Goal: Task Accomplishment & Management: Complete application form

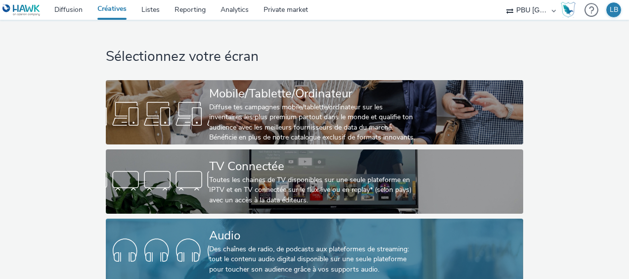
click at [308, 235] on div "Audio" at bounding box center [312, 235] width 207 height 17
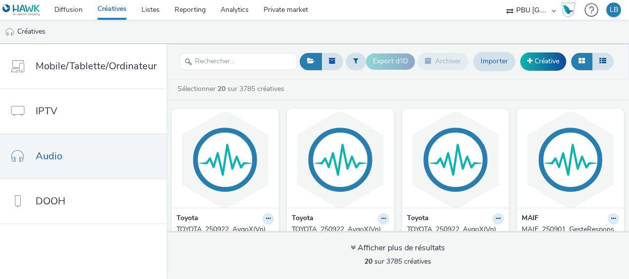
click at [41, 7] on link at bounding box center [23, 10] width 47 height 20
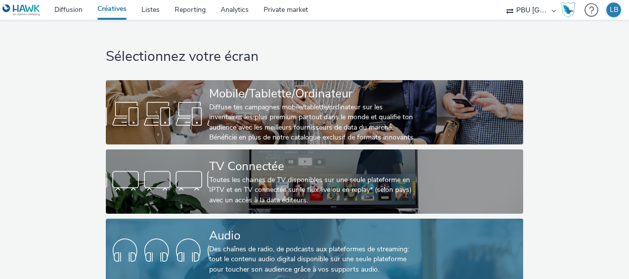
click at [215, 232] on div "Audio" at bounding box center [312, 235] width 207 height 17
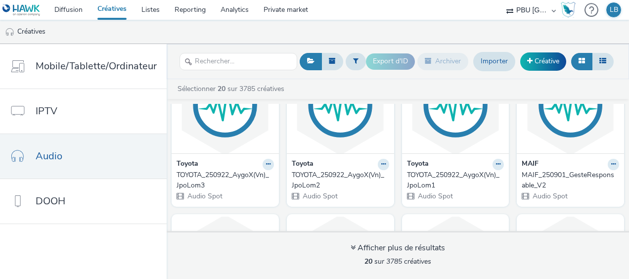
scroll to position [49, 0]
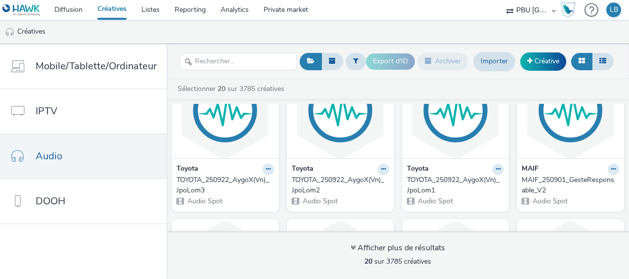
click at [217, 183] on div "TOYOTA_250922_AygoX(Vn)_JpoLom3" at bounding box center [222, 185] width 93 height 20
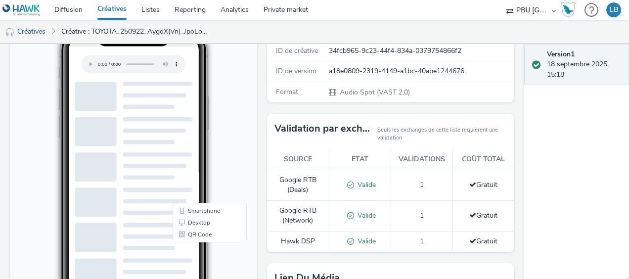
scroll to position [178, 0]
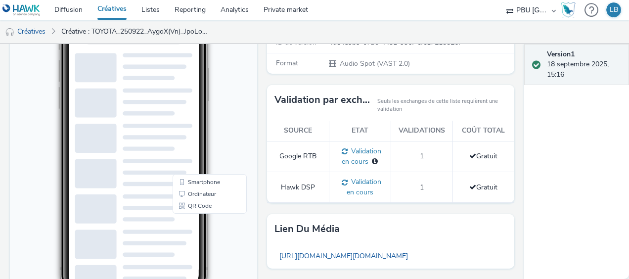
scroll to position [148, 0]
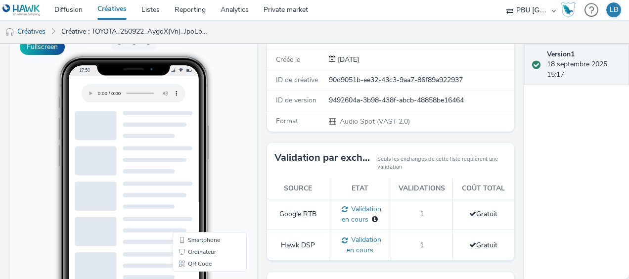
scroll to position [198, 0]
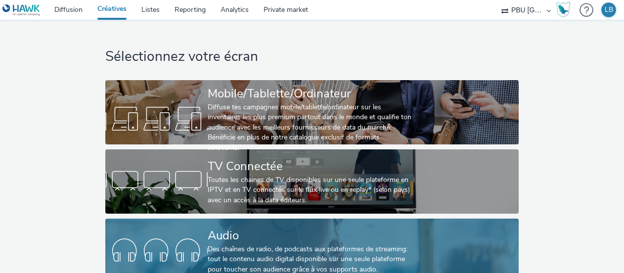
click at [273, 227] on div "Audio" at bounding box center [310, 235] width 205 height 17
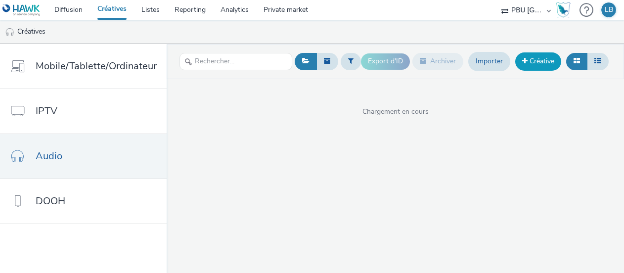
click at [530, 62] on link "Créative" at bounding box center [538, 61] width 46 height 18
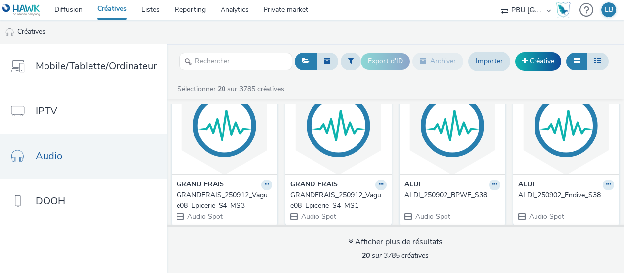
scroll to position [682, 0]
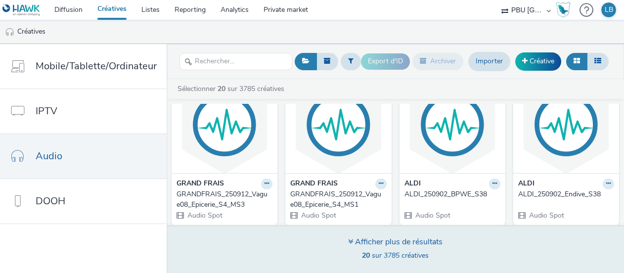
click at [406, 255] on span "20 sur 3785 créatives" at bounding box center [395, 255] width 67 height 9
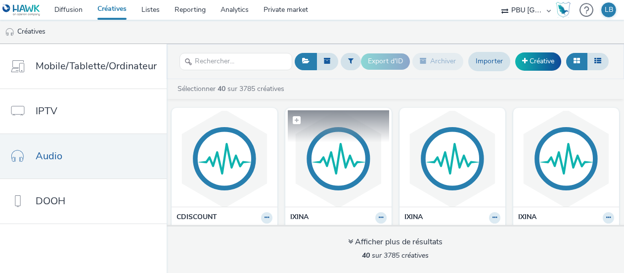
scroll to position [1176, 0]
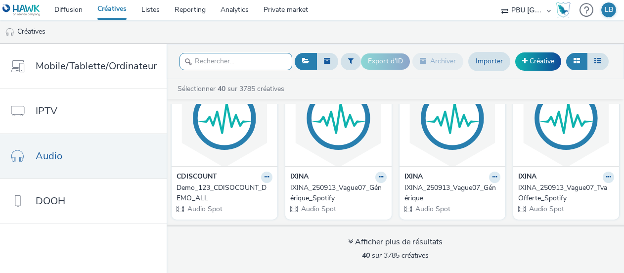
click at [218, 56] on input "text" at bounding box center [235, 61] width 113 height 17
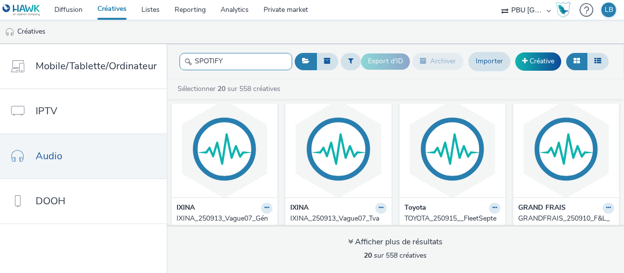
scroll to position [395, 0]
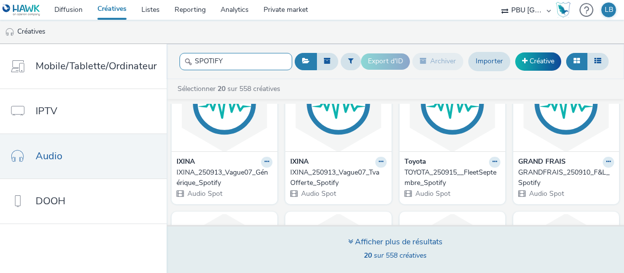
type input "SPOTIFY"
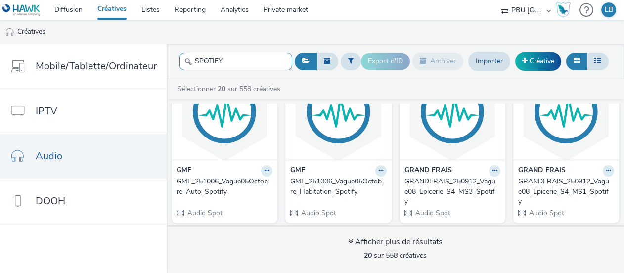
scroll to position [0, 0]
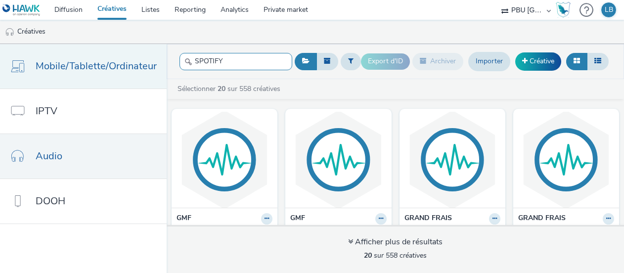
drag, startPoint x: 265, startPoint y: 58, endPoint x: 129, endPoint y: 55, distance: 135.5
click at [129, 55] on div "Mobile/Tablette/Ordinateur IPTV Audio DOOH SPOTIFY Export d'ID Archiver Importe…" at bounding box center [312, 158] width 624 height 229
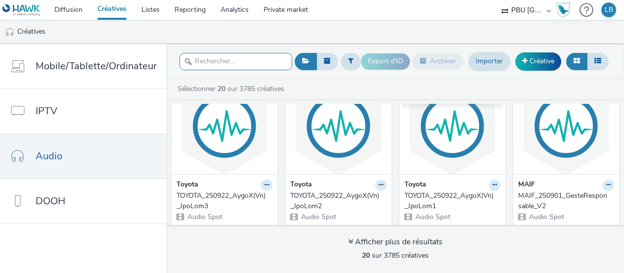
scroll to position [49, 0]
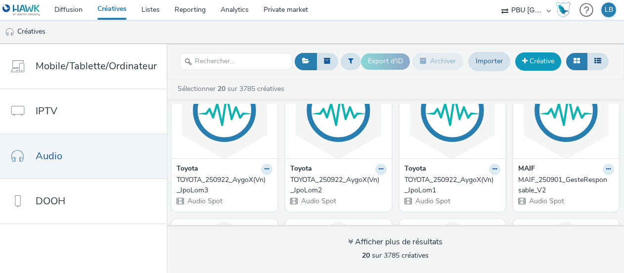
click at [523, 61] on span at bounding box center [524, 60] width 5 height 7
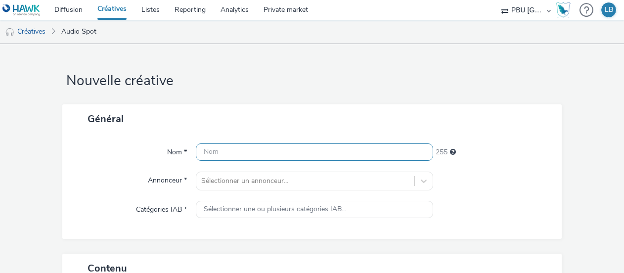
click at [225, 152] on input "text" at bounding box center [314, 151] width 237 height 17
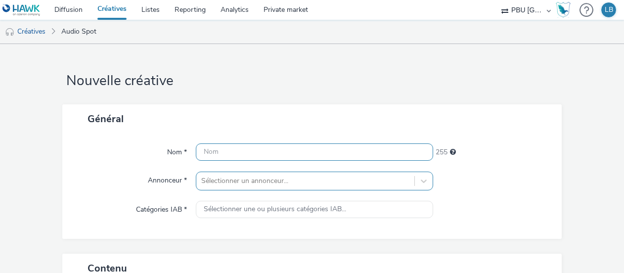
paste input "TOYOTA_250922_AygoXSeptembre_JpoLom1_Spotify"
type input "TOYOTA_250922_AygoXSeptembre_JpoLom1_Spotify"
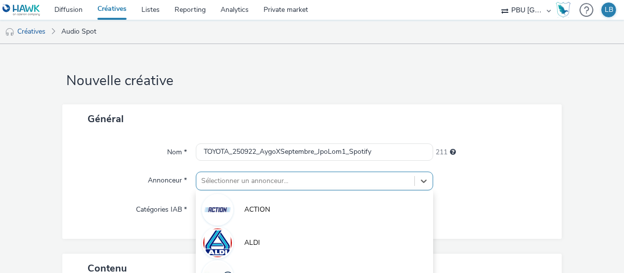
click at [234, 180] on div "option ALLOPNEUS focused, 4 of 10. 10 results available. Use Up and Down to cho…" at bounding box center [314, 181] width 237 height 19
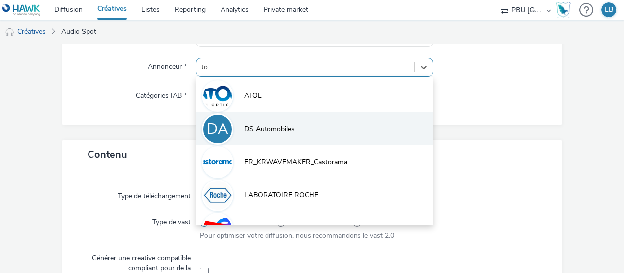
type input "toy"
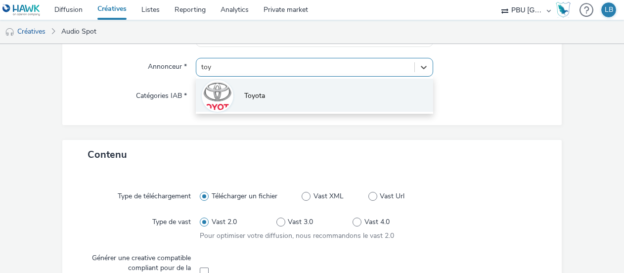
click at [344, 94] on li "Toyota" at bounding box center [314, 95] width 237 height 33
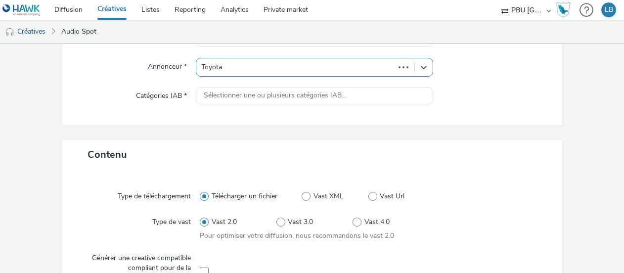
type input "http://toyota.fr"
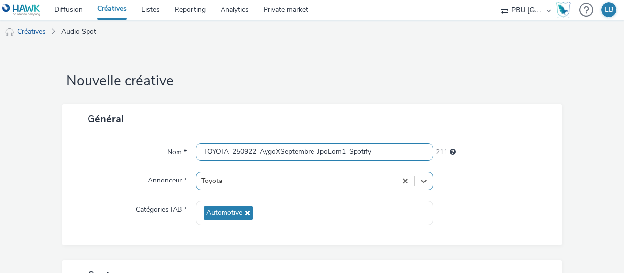
scroll to position [0, 0]
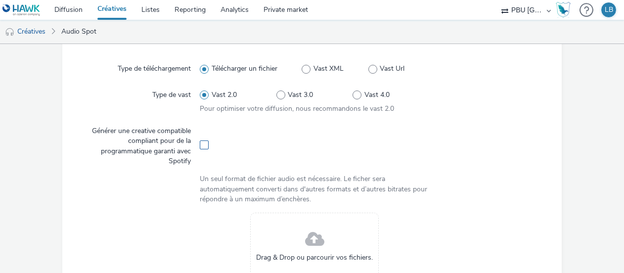
click at [204, 147] on span at bounding box center [204, 144] width 9 height 9
checkbox input "true"
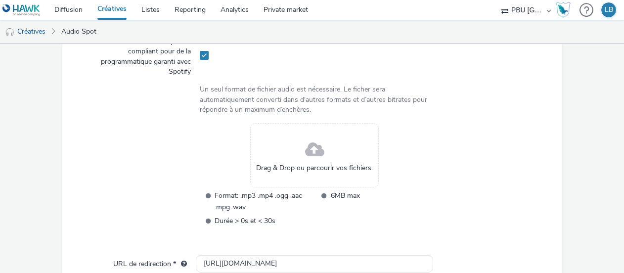
scroll to position [346, 0]
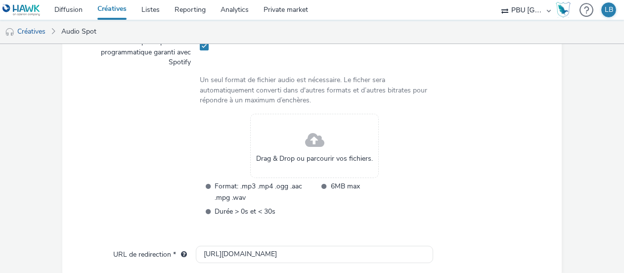
click at [318, 141] on span at bounding box center [314, 141] width 19 height 26
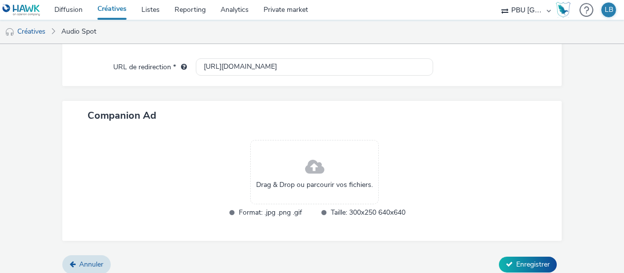
scroll to position [514, 0]
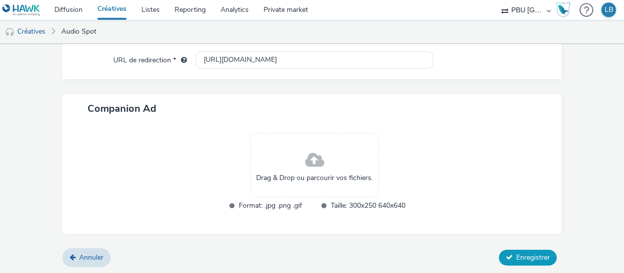
click at [514, 260] on button "Enregistrer" at bounding box center [528, 258] width 58 height 16
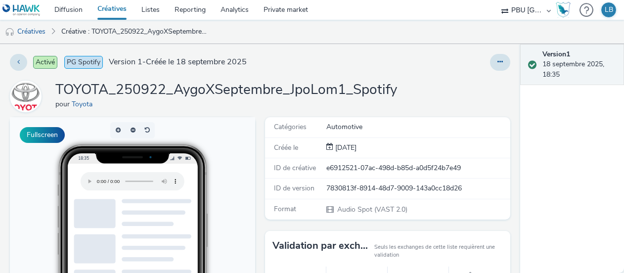
click at [120, 7] on link "Créatives" at bounding box center [112, 10] width 44 height 20
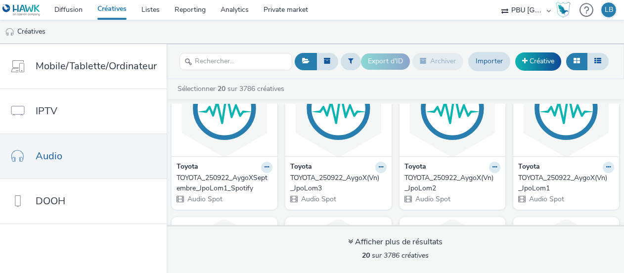
scroll to position [99, 0]
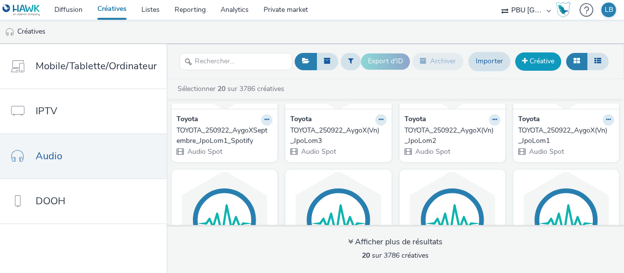
click at [547, 64] on link "Créative" at bounding box center [538, 61] width 46 height 18
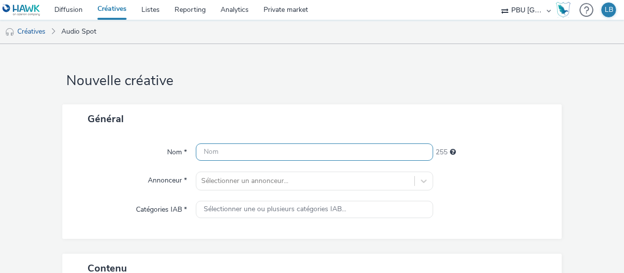
click at [223, 159] on input "text" at bounding box center [314, 151] width 237 height 17
paste input "TOYOTA_250922_AygoXSeptembre_JpoLom1_Spotify"
click at [341, 151] on input "TOYOTA_250922_AygoXSeptembre_JpoLom1_Spotify" at bounding box center [314, 151] width 237 height 17
type input "TOYOTA_250922_AygoXSeptembre_JpoLom2_Spotify"
click at [509, 157] on div "211" at bounding box center [492, 150] width 119 height 14
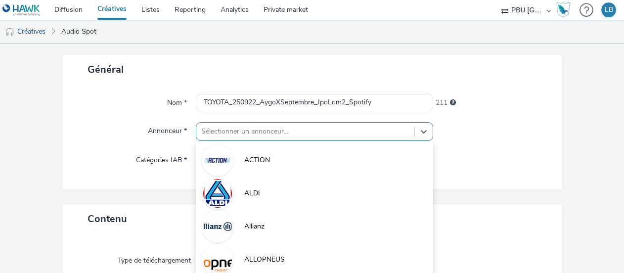
click at [275, 132] on div "option ALDI focused, 2 of 10. 10 results available. Use Up and Down to choose o…" at bounding box center [314, 131] width 237 height 19
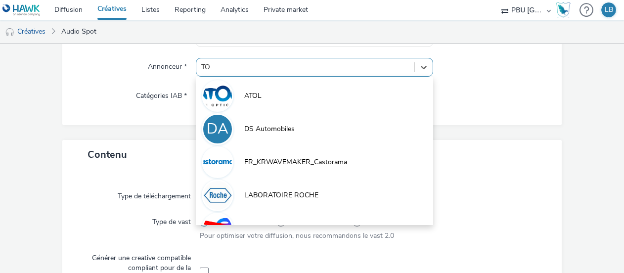
type input "TOY"
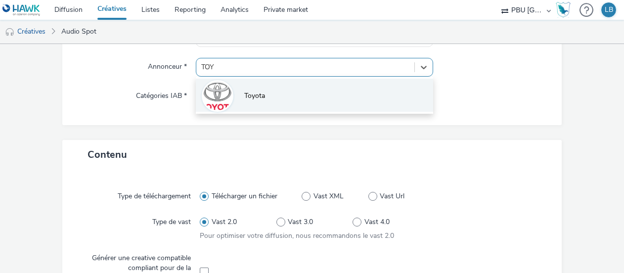
click at [264, 97] on li "Toyota" at bounding box center [314, 95] width 237 height 33
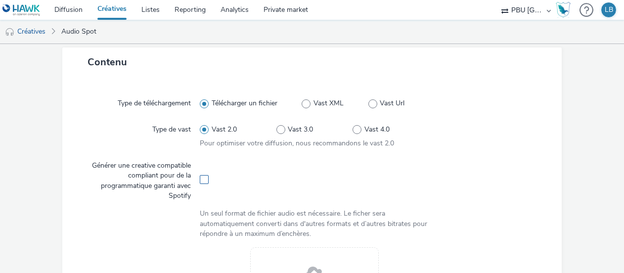
click at [204, 180] on span at bounding box center [204, 179] width 9 height 9
checkbox input "true"
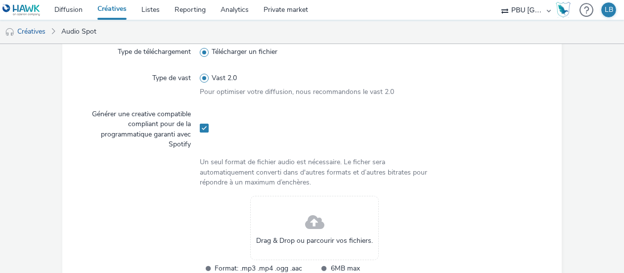
scroll to position [311, 0]
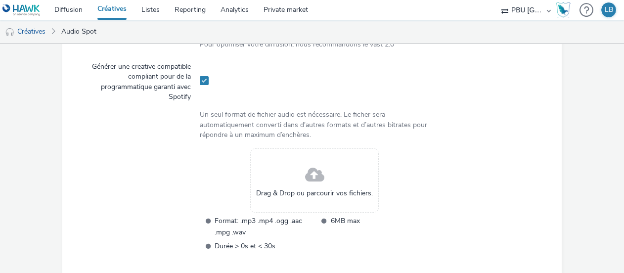
click at [323, 181] on div "Drag & Drop ou parcourir vos fichiers." at bounding box center [314, 180] width 129 height 64
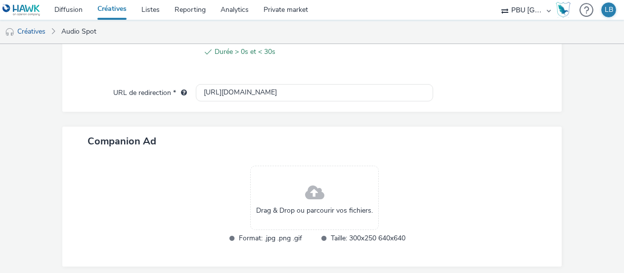
scroll to position [514, 0]
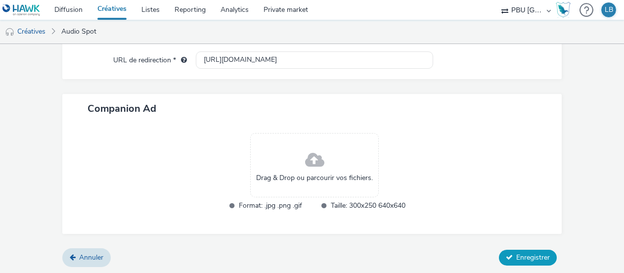
click at [516, 253] on span "Enregistrer" at bounding box center [533, 257] width 34 height 9
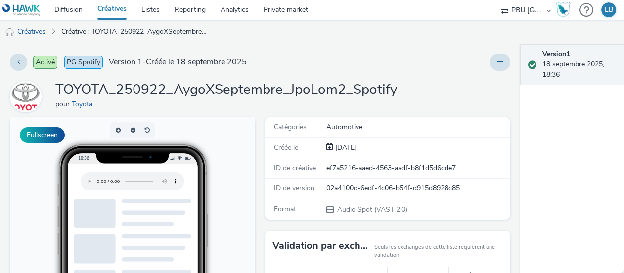
click at [118, 13] on link "Créatives" at bounding box center [112, 10] width 44 height 20
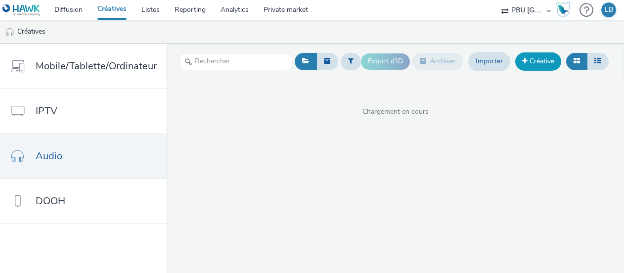
click at [533, 64] on link "Créative" at bounding box center [538, 61] width 46 height 18
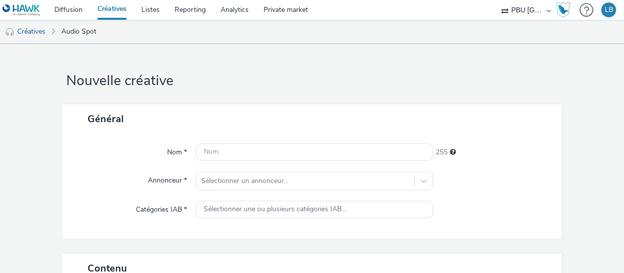
click at [325, 142] on div "Nom * 255 Annonceur * Sélectionner un annonceur... Catégories IAB * Sélectionne…" at bounding box center [311, 185] width 499 height 105
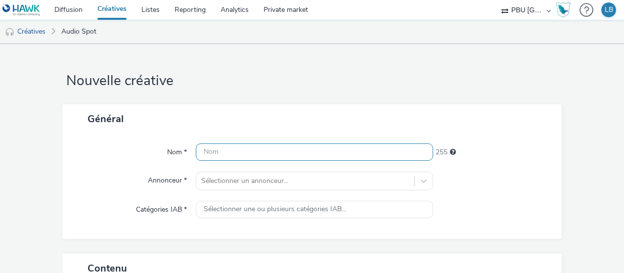
click at [293, 151] on input "text" at bounding box center [314, 151] width 237 height 17
paste input "TOYOTA_250922_AygoXSeptembre_JpoLom1_Spotify"
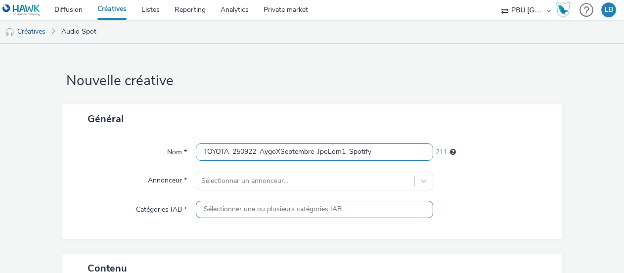
drag, startPoint x: 344, startPoint y: 153, endPoint x: 355, endPoint y: 201, distance: 49.6
click at [345, 167] on div "Nom * TOYOTA_250922_AygoXSeptembre_JpoLom1_Spotify 211 Annonceur * Sélectionner…" at bounding box center [311, 185] width 499 height 105
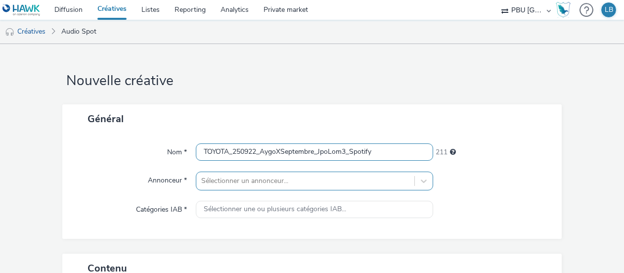
type input "TOYOTA_250922_AygoXSeptembre_JpoLom3_Spotify"
click at [325, 178] on div "Sélectionner un annonceur..." at bounding box center [314, 181] width 237 height 19
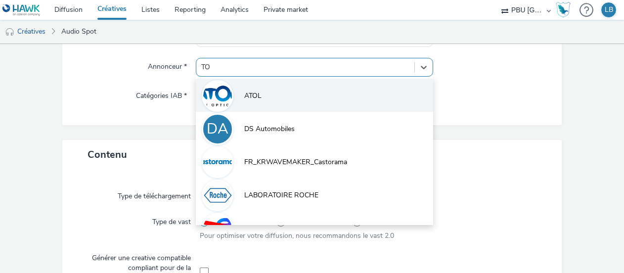
type input "TOY"
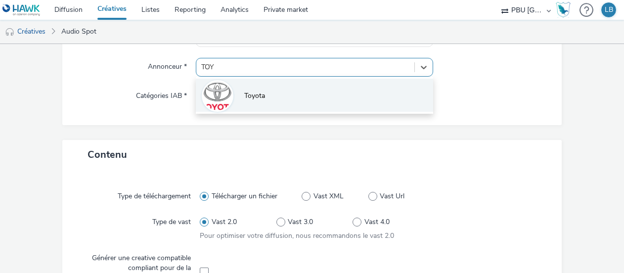
click at [250, 99] on span "Toyota" at bounding box center [254, 96] width 21 height 10
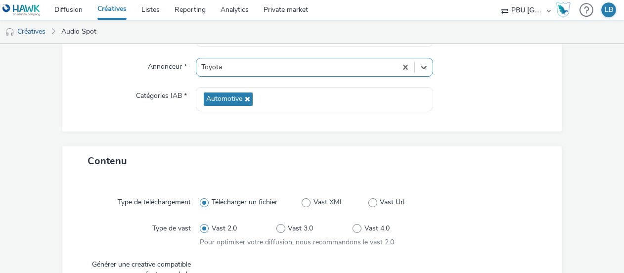
click at [491, 155] on div "Contenu" at bounding box center [311, 160] width 499 height 29
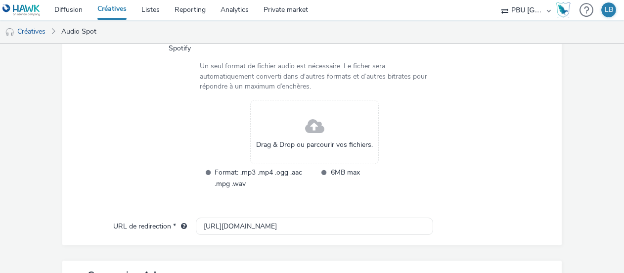
scroll to position [361, 0]
click at [283, 131] on div "Drag & Drop ou parcourir vos fichiers." at bounding box center [314, 131] width 129 height 64
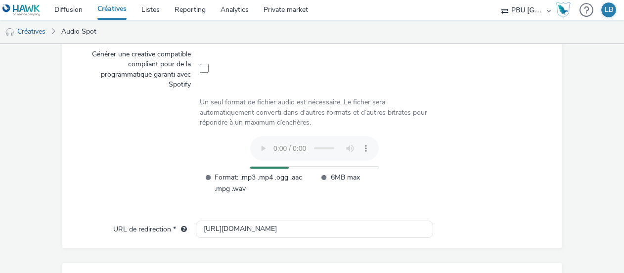
scroll to position [311, 0]
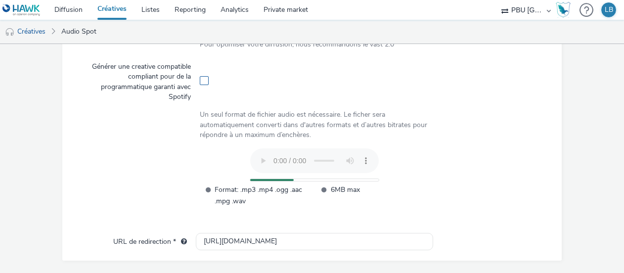
click at [202, 84] on span at bounding box center [204, 80] width 9 height 9
checkbox input "true"
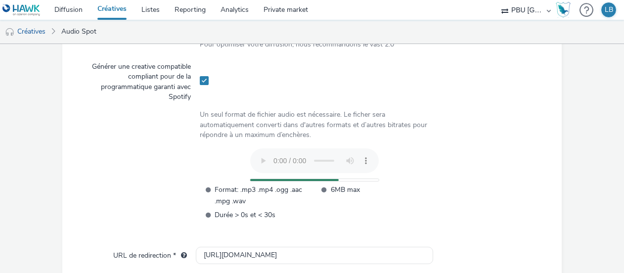
click at [410, 146] on div "Type de téléchargement Télécharger un fichier Type de vast Vast 2.0 Pour optimi…" at bounding box center [311, 117] width 479 height 259
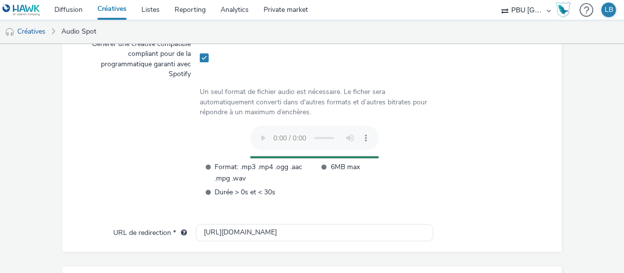
scroll to position [507, 0]
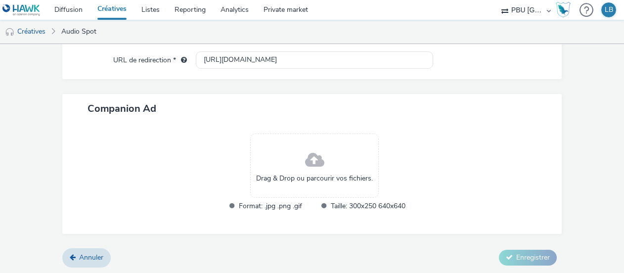
click at [373, 113] on div "Companion Ad" at bounding box center [311, 108] width 499 height 29
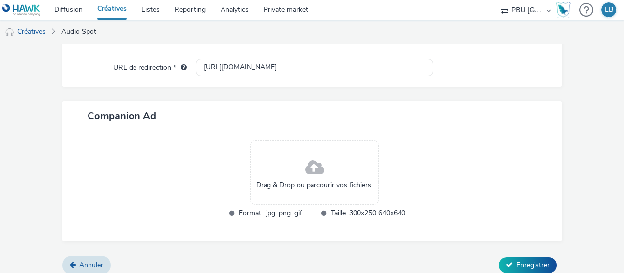
scroll to position [514, 0]
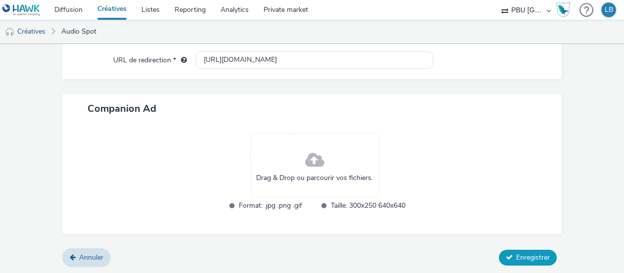
click at [502, 250] on button "Enregistrer" at bounding box center [528, 258] width 58 height 16
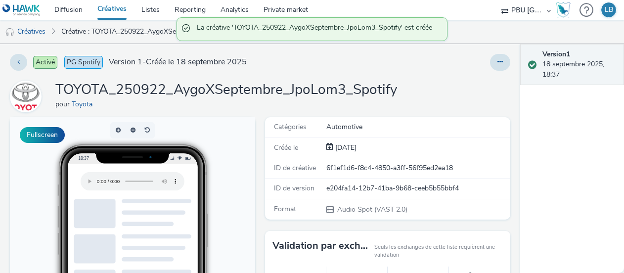
click at [112, 14] on link "Créatives" at bounding box center [112, 10] width 44 height 20
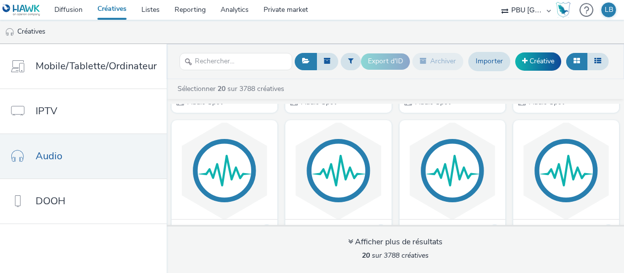
scroll to position [198, 0]
